Goal: Information Seeking & Learning: Check status

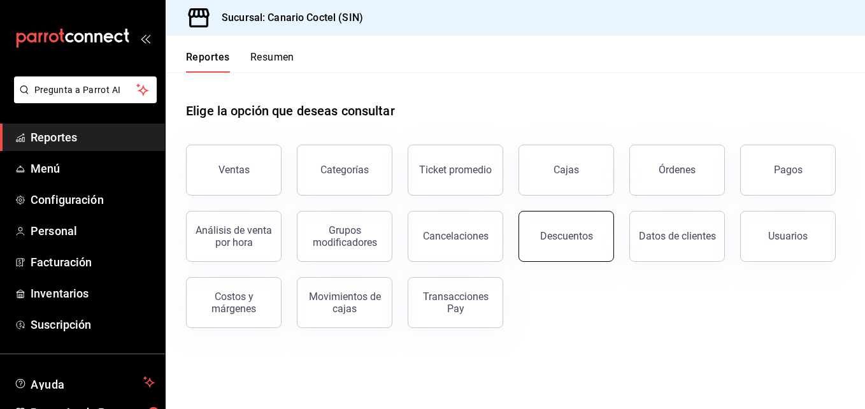
click at [558, 241] on div "Descuentos" at bounding box center [566, 236] width 53 height 12
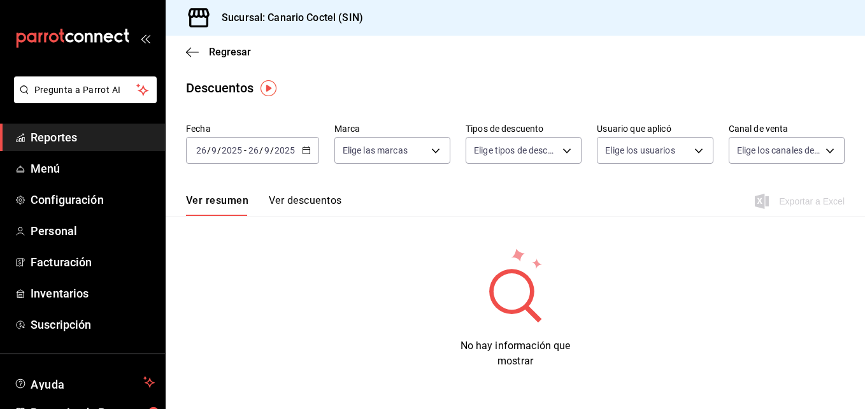
click at [304, 148] on \(Stroke\) "button" at bounding box center [306, 150] width 8 height 7
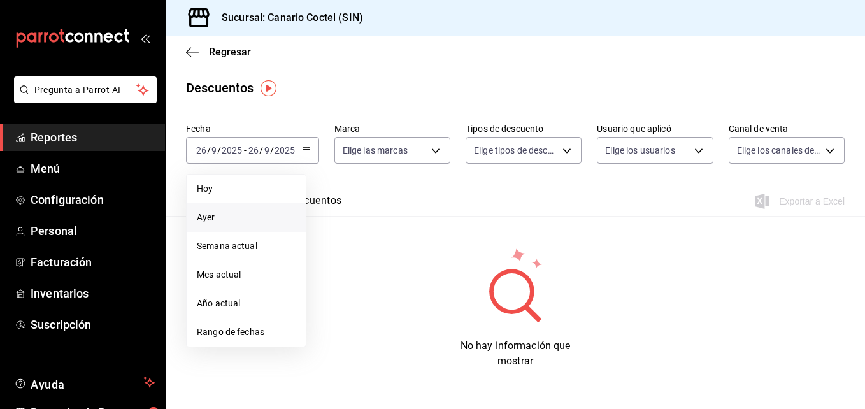
click at [229, 219] on span "Ayer" at bounding box center [246, 217] width 99 height 13
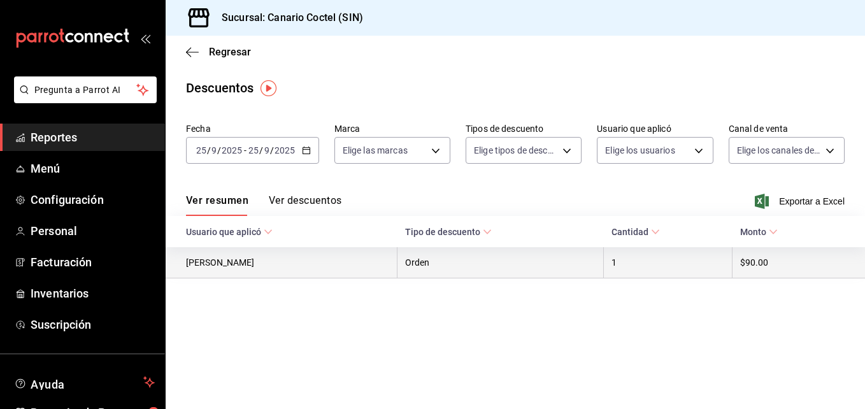
click at [423, 266] on th "Orden" at bounding box center [500, 262] width 206 height 31
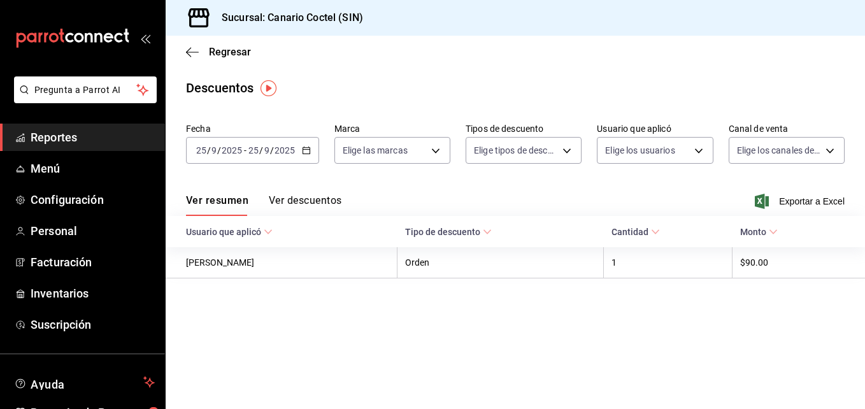
click at [311, 200] on button "Ver descuentos" at bounding box center [305, 205] width 73 height 22
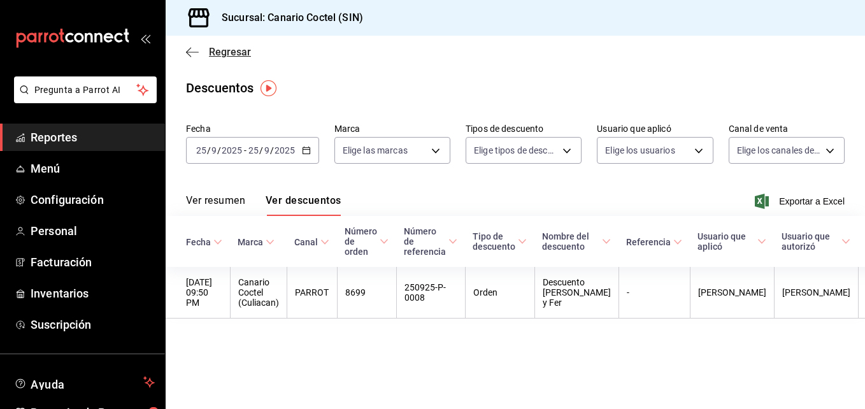
click at [223, 55] on span "Regresar" at bounding box center [230, 52] width 42 height 12
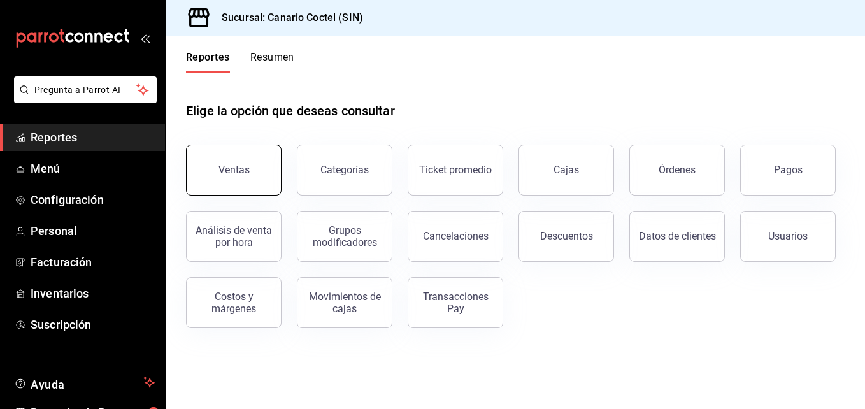
click at [253, 173] on button "Ventas" at bounding box center [234, 170] width 96 height 51
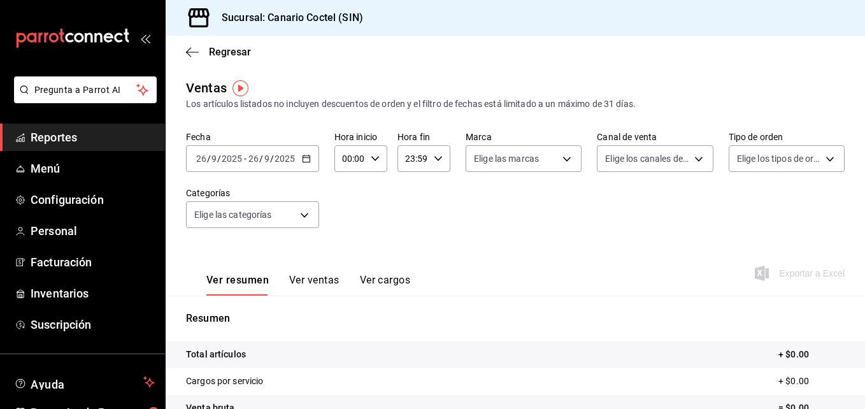
click at [302, 158] on icon "button" at bounding box center [306, 158] width 9 height 9
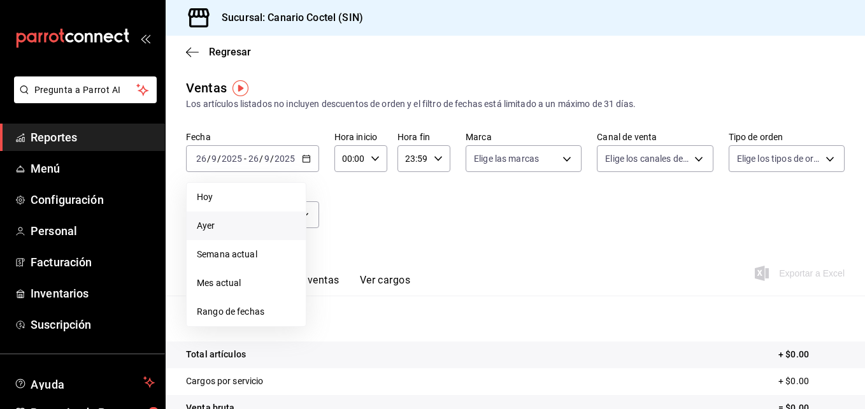
click at [227, 222] on span "Ayer" at bounding box center [246, 225] width 99 height 13
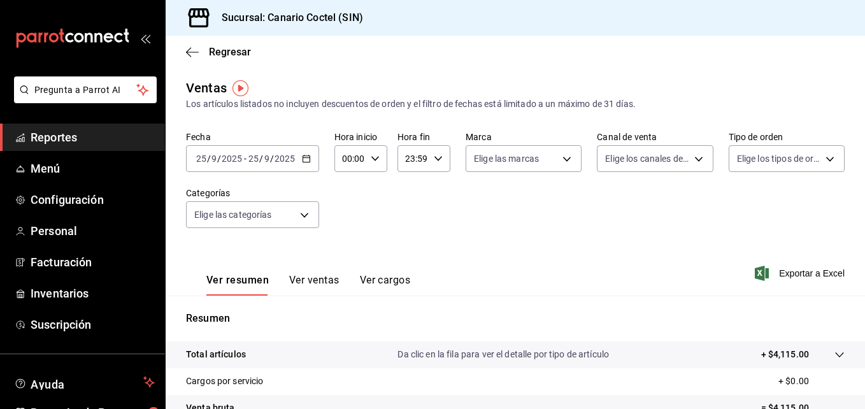
click at [318, 280] on button "Ver ventas" at bounding box center [314, 285] width 50 height 22
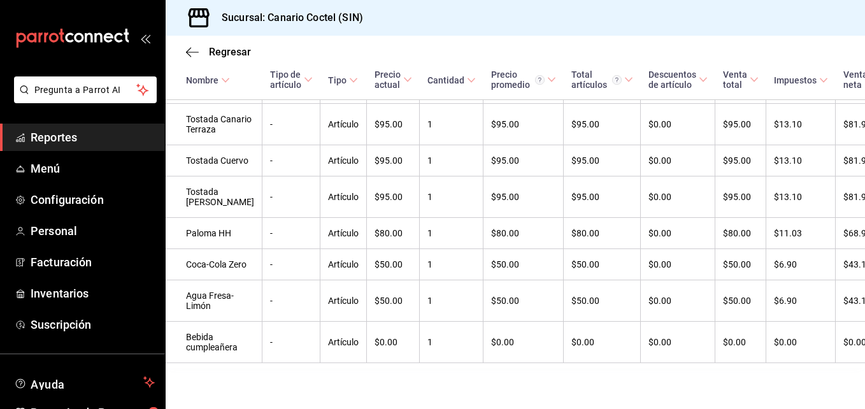
scroll to position [998, 0]
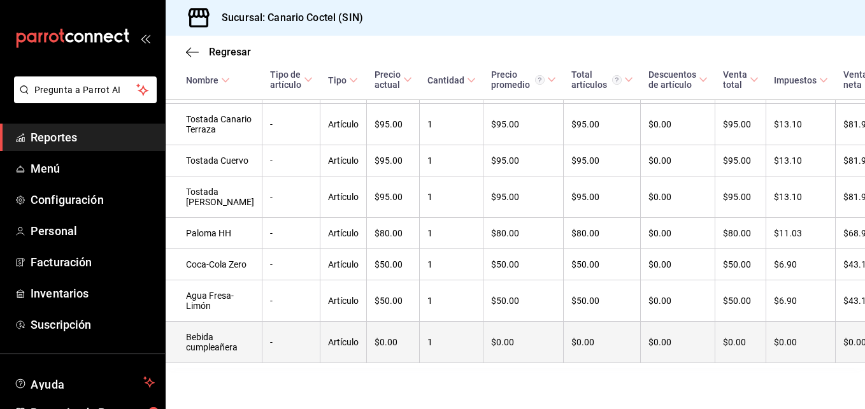
click at [212, 338] on td "Bebida cumpleañera" at bounding box center [214, 342] width 97 height 41
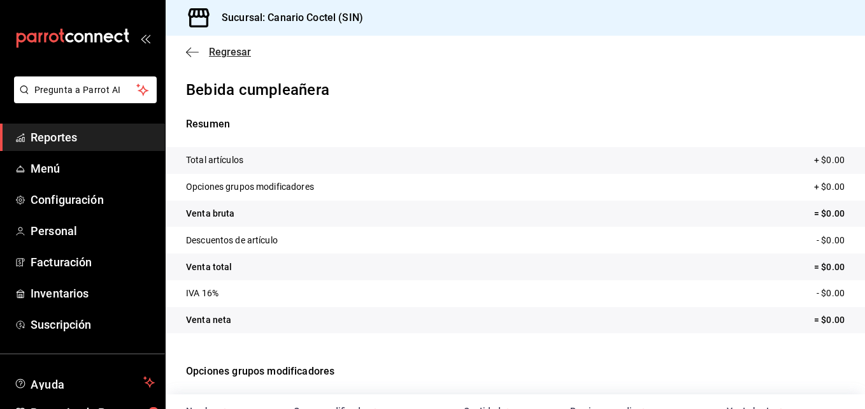
click at [192, 53] on icon "button" at bounding box center [192, 51] width 13 height 11
click at [187, 50] on icon "button" at bounding box center [192, 51] width 13 height 11
click at [218, 56] on span "Regresar" at bounding box center [230, 52] width 42 height 12
click at [191, 53] on icon "button" at bounding box center [192, 51] width 13 height 11
